Goal: Information Seeking & Learning: Learn about a topic

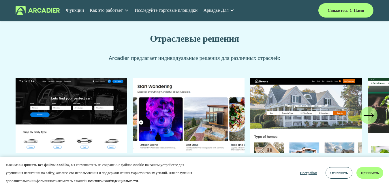
scroll to position [577, 0]
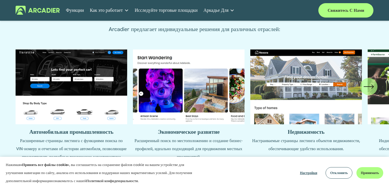
click at [358, 171] on button "Принимать" at bounding box center [369, 173] width 27 height 12
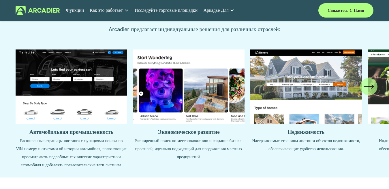
scroll to position [634, 0]
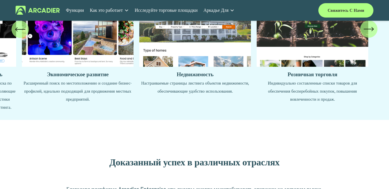
drag, startPoint x: 310, startPoint y: 96, endPoint x: 127, endPoint y: 99, distance: 183.9
click at [127, 99] on ul "Автомобильная промышленность Расширенные страницы листинга с функциями поиска п…" at bounding box center [195, 51] width 358 height 119
drag, startPoint x: 312, startPoint y: 87, endPoint x: 303, endPoint y: 82, distance: 10.9
click at [303, 82] on ul "Автомобильная промышленность Расширенные страницы листинга с функциями поиска п…" at bounding box center [195, 51] width 358 height 119
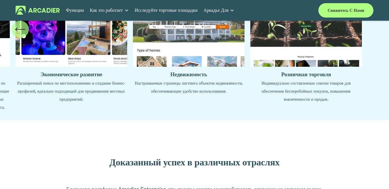
click at [299, 99] on ul "Автомобильная промышленность Расширенные страницы листинга с функциями поиска п…" at bounding box center [195, 51] width 358 height 119
click at [296, 98] on ul "Автомобильная промышленность Расширенные страницы листинга с функциями поиска п…" at bounding box center [195, 51] width 358 height 119
click at [296, 54] on ul "Автомобильная промышленность Расширенные страницы листинга с функциями поиска п…" at bounding box center [195, 51] width 358 height 119
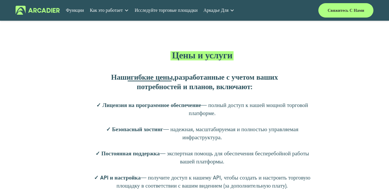
scroll to position [1009, 0]
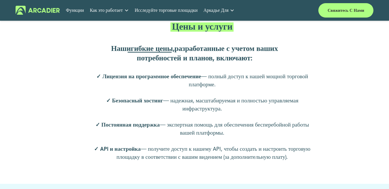
click at [161, 53] on font "гибкие цены" at bounding box center [152, 49] width 42 height 10
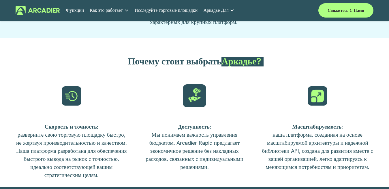
scroll to position [1297, 0]
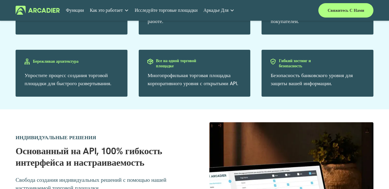
scroll to position [537, 0]
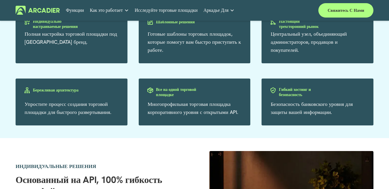
click at [292, 29] on font "Настоящий трехсторонний рынок" at bounding box center [299, 23] width 40 height 11
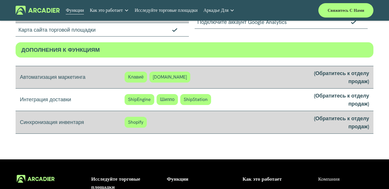
scroll to position [588, 0]
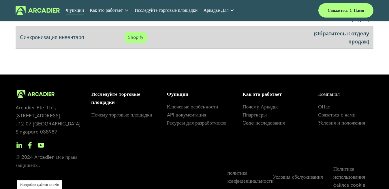
click at [140, 114] on font "Почему торговые площадки" at bounding box center [121, 115] width 61 height 7
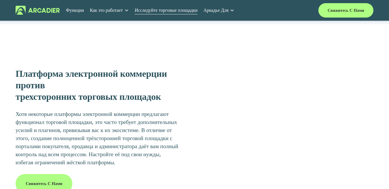
scroll to position [750, 0]
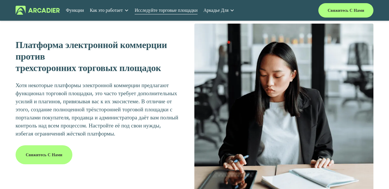
click at [0, 0] on link "Недвижимость Независимо от того, продаете ли вы или сдаете в аренду недвижимост…" at bounding box center [0, 0] width 0 height 0
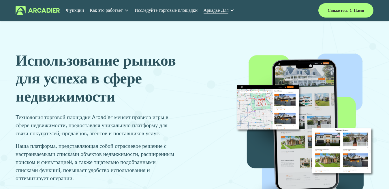
click at [118, 10] on font "Как это работает" at bounding box center [106, 10] width 33 height 6
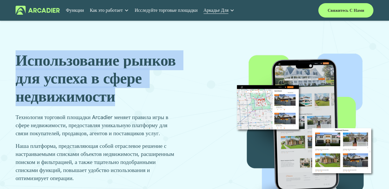
drag, startPoint x: 117, startPoint y: 99, endPoint x: 16, endPoint y: 64, distance: 107.6
click at [16, 64] on h1 "Использование рынков для успеха в сфере недвижимости" at bounding box center [104, 79] width 177 height 54
copy font "Использование рынков для успеха в сфере недвижимости"
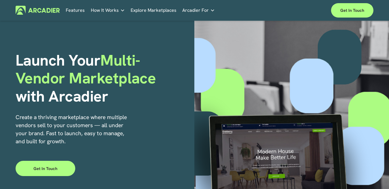
scroll to position [58, 0]
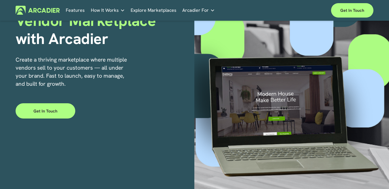
click at [50, 116] on link "Get in touch" at bounding box center [46, 110] width 60 height 15
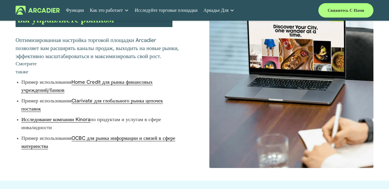
scroll to position [364, 0]
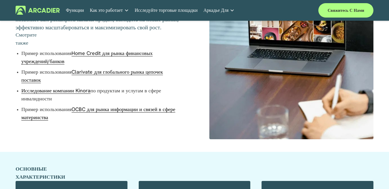
click at [77, 94] on font "Исследование компании Kinora" at bounding box center [55, 90] width 69 height 7
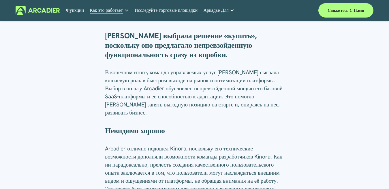
scroll to position [548, 0]
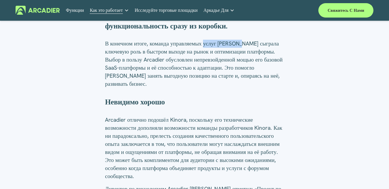
drag, startPoint x: 239, startPoint y: 35, endPoint x: 204, endPoint y: 33, distance: 35.8
click at [204, 40] on font "В конечном итоге, команда управляемых услуг [PERSON_NAME] сыграла ключевую роль…" at bounding box center [194, 64] width 179 height 48
click at [186, 76] on div "Срочность и возможности по-прежнему лежат в основе стремления к быстрому выходу…" at bounding box center [194, 82] width 179 height 362
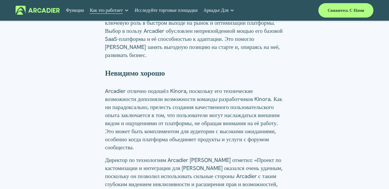
scroll to position [692, 0]
